Goal: Transaction & Acquisition: Purchase product/service

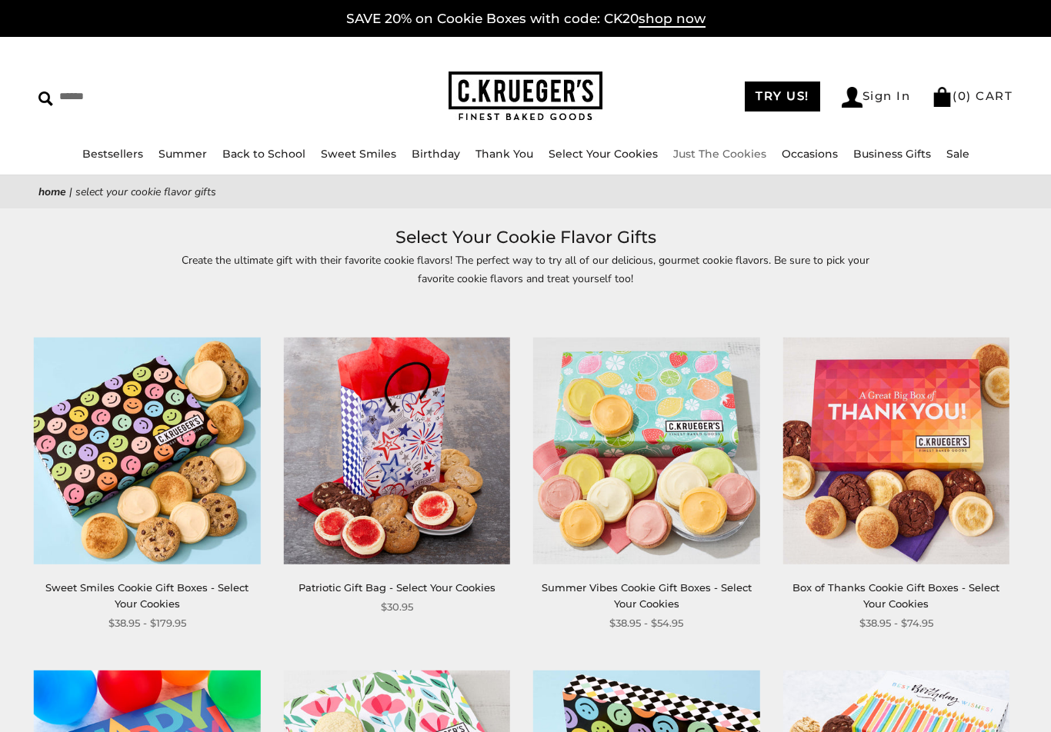
click at [743, 157] on link "Just The Cookies" at bounding box center [719, 154] width 93 height 14
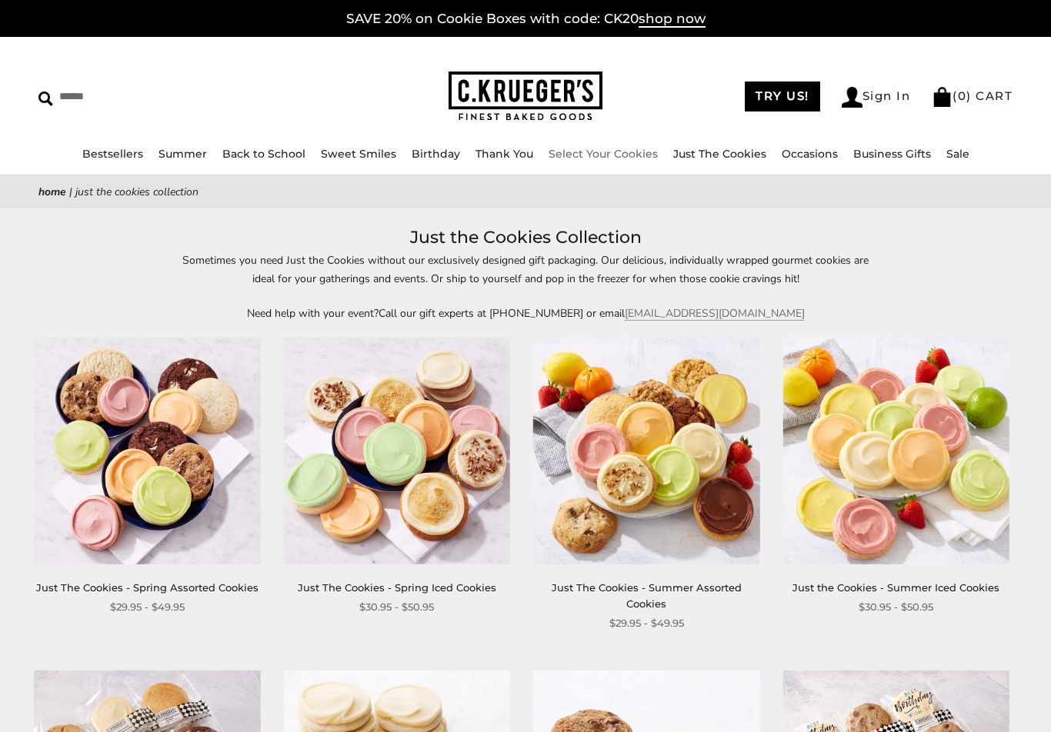
click at [615, 160] on link "Select Your Cookies" at bounding box center [602, 154] width 109 height 14
click at [635, 159] on link "Select Your Cookies" at bounding box center [602, 154] width 109 height 14
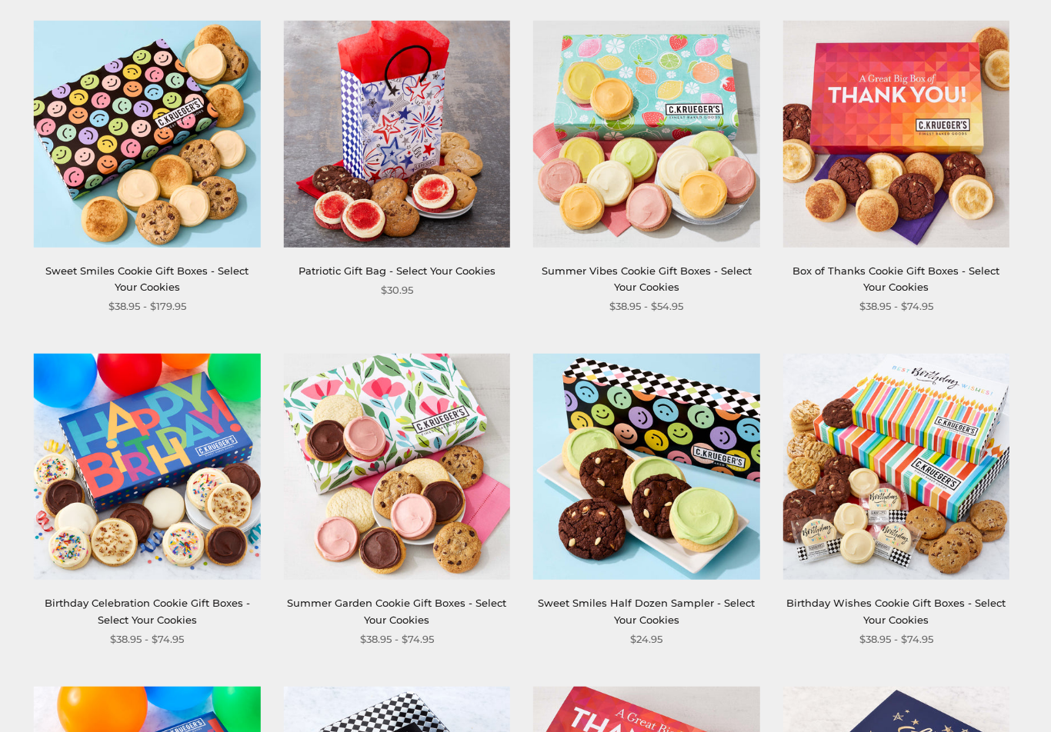
scroll to position [317, 0]
click at [878, 401] on img at bounding box center [895, 467] width 226 height 226
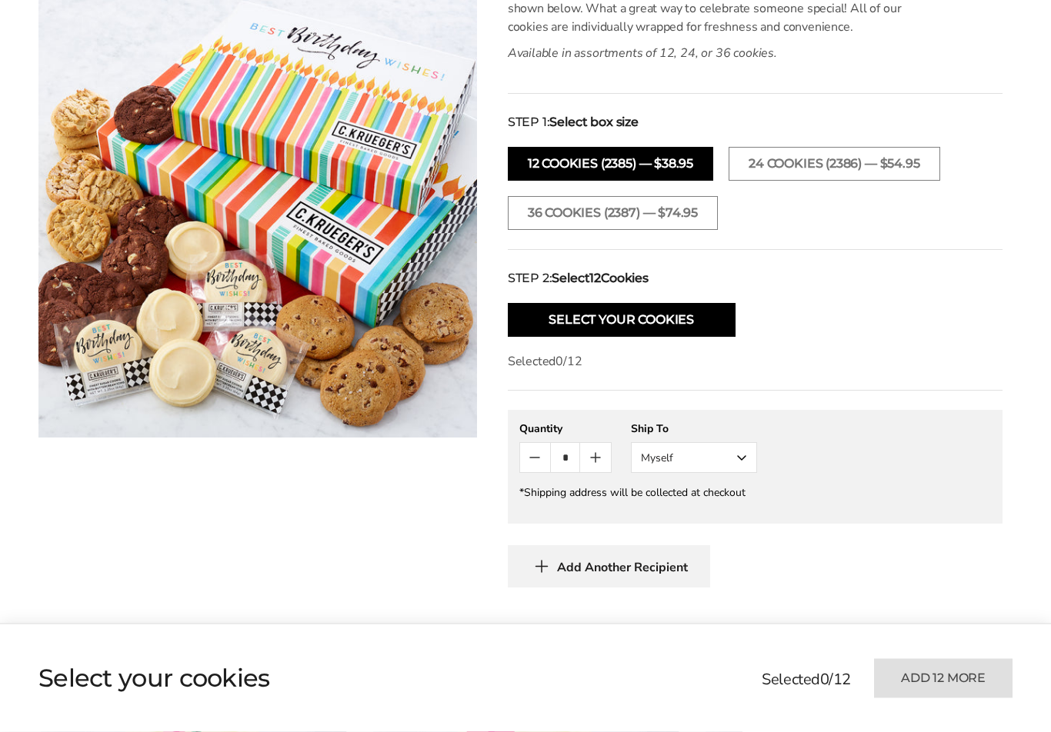
scroll to position [501, 0]
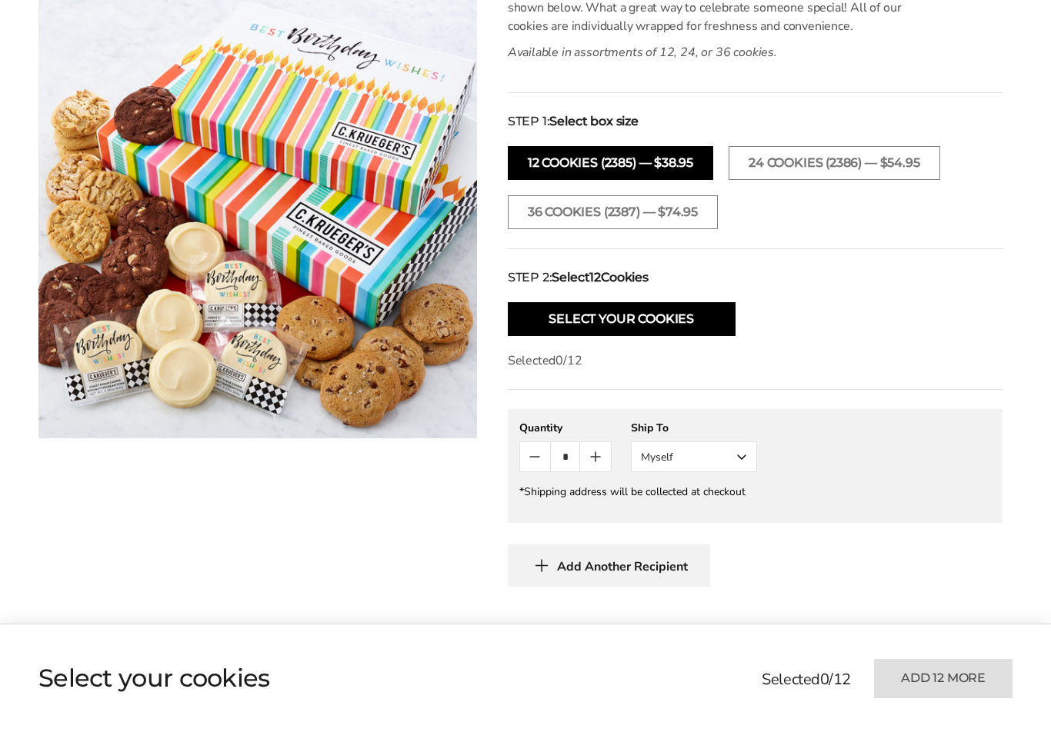
click at [700, 321] on button "Select Your Cookies" at bounding box center [622, 319] width 228 height 34
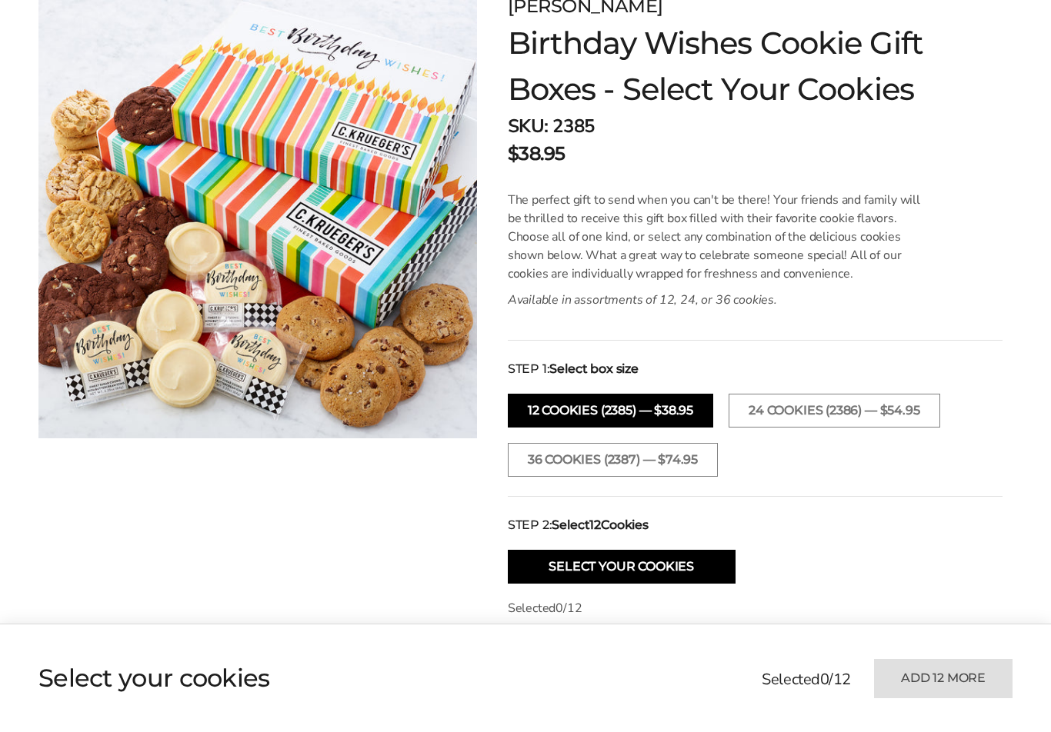
scroll to position [0, 0]
